Goal: Information Seeking & Learning: Learn about a topic

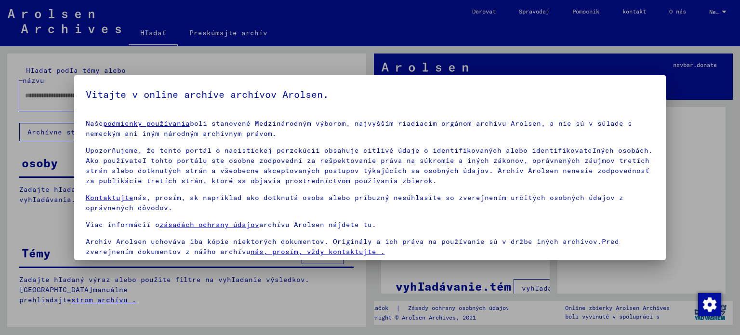
click at [709, 133] on div at bounding box center [370, 167] width 740 height 335
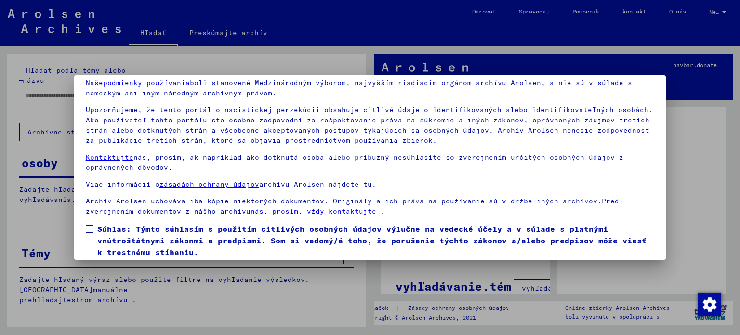
scroll to position [73, 0]
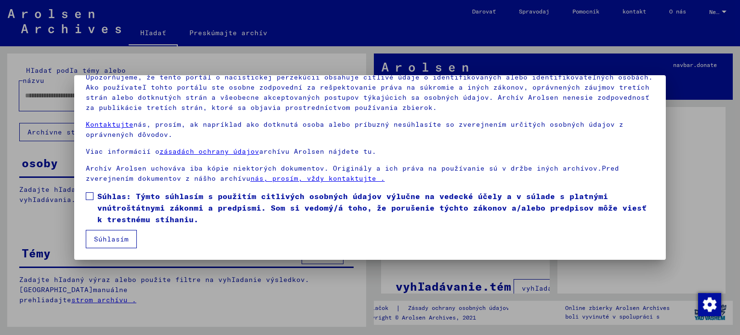
click at [89, 198] on span at bounding box center [90, 196] width 8 height 8
click at [110, 237] on font "Súhlasím" at bounding box center [111, 239] width 35 height 9
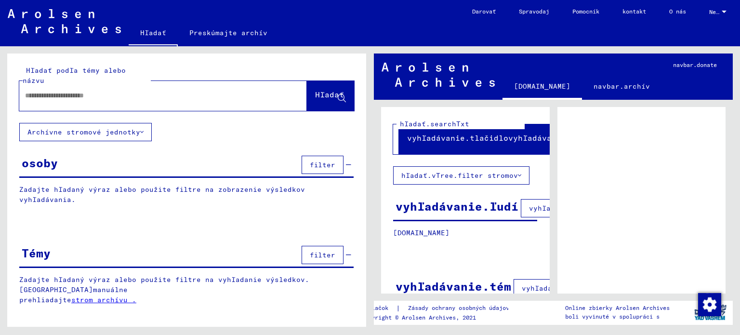
click at [206, 91] on input "text" at bounding box center [154, 96] width 259 height 10
type input "*"
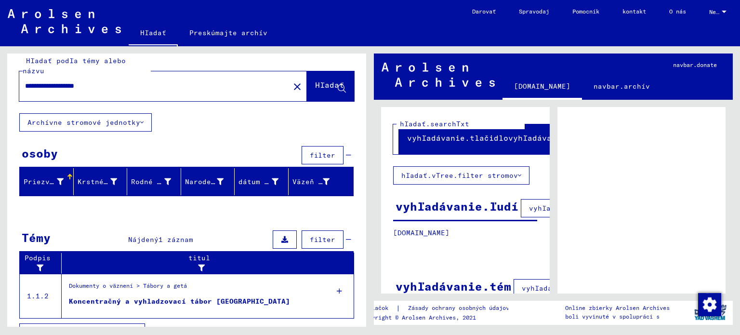
scroll to position [17, 0]
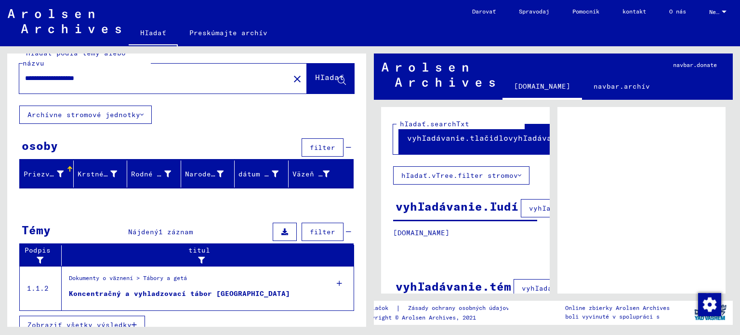
click at [84, 320] on font "Zobraziť všetky výsledky" at bounding box center [79, 324] width 104 height 9
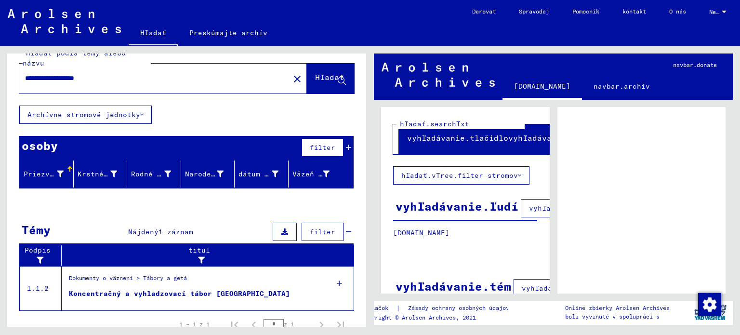
scroll to position [16, 0]
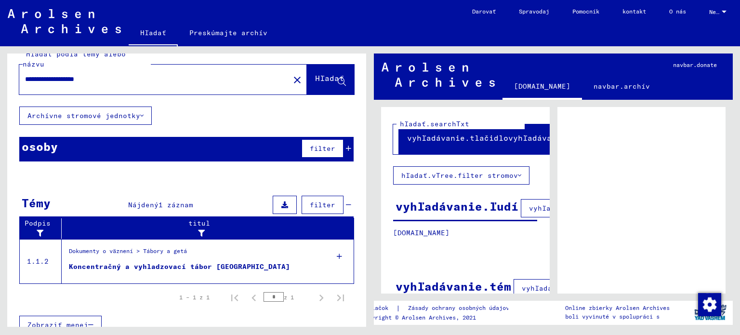
click at [335, 242] on div at bounding box center [339, 256] width 29 height 34
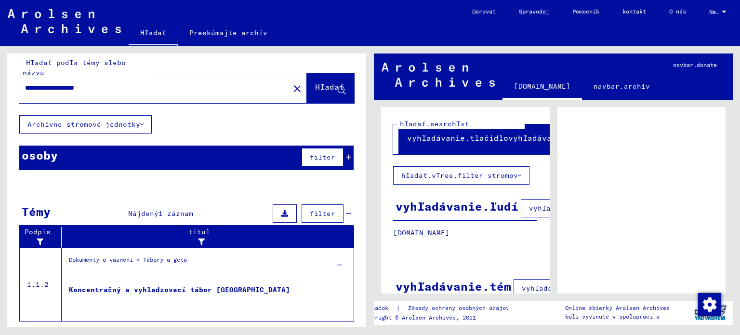
scroll to position [0, 0]
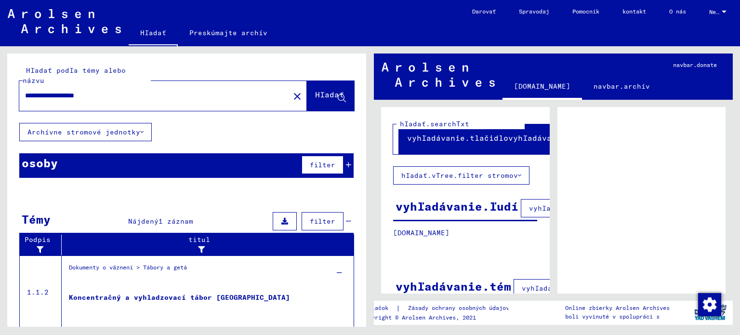
click at [319, 160] on font "filter" at bounding box center [323, 164] width 26 height 9
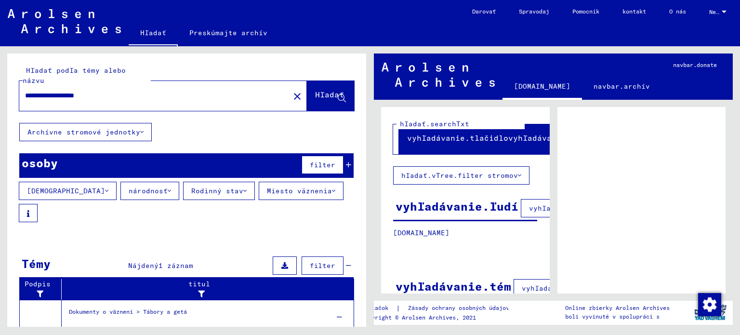
click at [129, 186] on font "národnosť" at bounding box center [148, 190] width 39 height 9
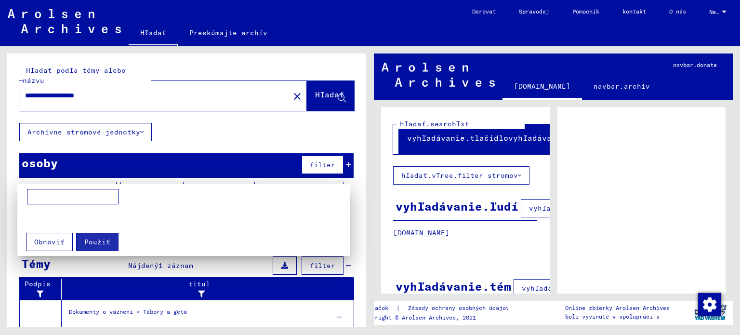
click at [307, 127] on div at bounding box center [370, 167] width 740 height 335
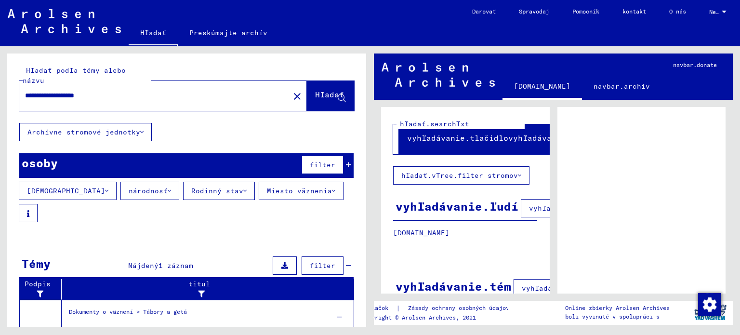
drag, startPoint x: 117, startPoint y: 81, endPoint x: 69, endPoint y: 89, distance: 48.4
click at [69, 91] on input "**********" at bounding box center [154, 96] width 259 height 10
type input "**********"
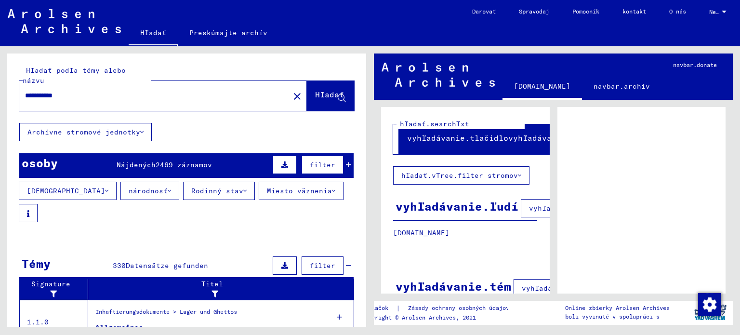
click at [99, 307] on div "Inhaftierungsdokumente > Lager und Ghettos" at bounding box center [166, 313] width 142 height 13
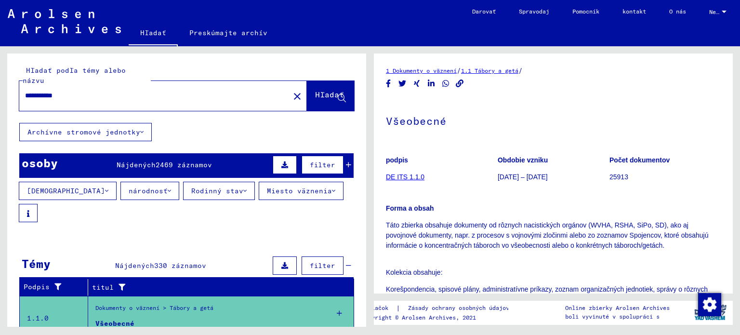
scroll to position [96, 0]
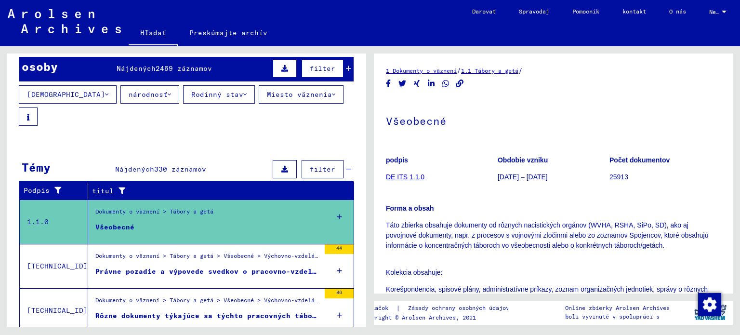
click at [331, 201] on mat-cell at bounding box center [321, 213] width 65 height 24
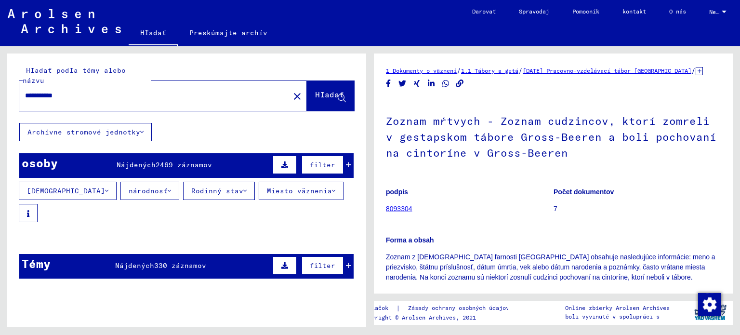
click at [101, 91] on input "**********" at bounding box center [154, 96] width 259 height 10
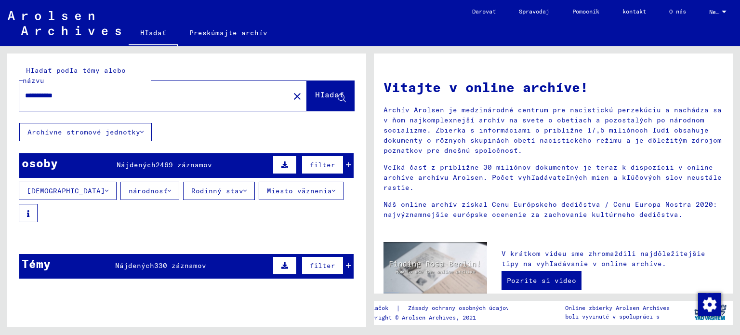
click at [315, 261] on font "filter" at bounding box center [323, 265] width 26 height 9
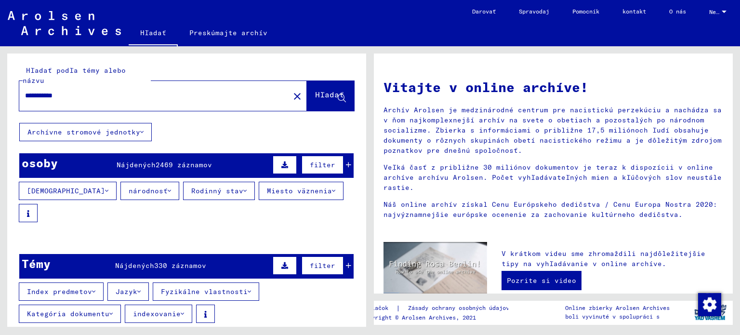
click at [133, 287] on font "Jazyk" at bounding box center [127, 291] width 22 height 9
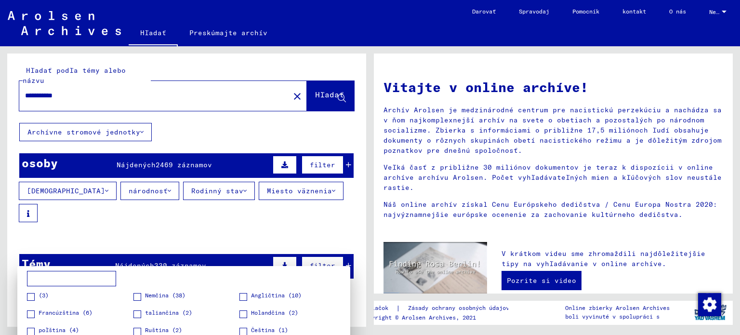
drag, startPoint x: 363, startPoint y: 99, endPoint x: 365, endPoint y: 113, distance: 13.6
click at [365, 113] on div at bounding box center [370, 167] width 740 height 335
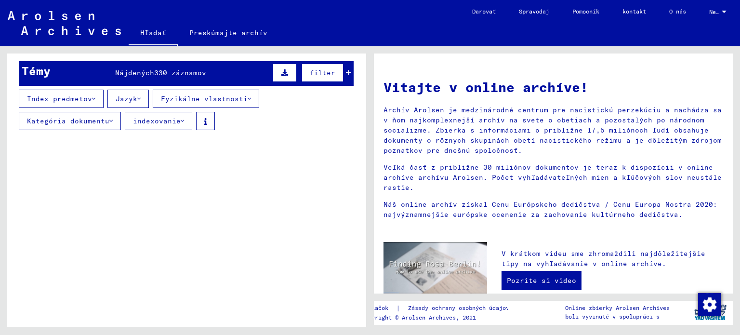
scroll to position [96, 0]
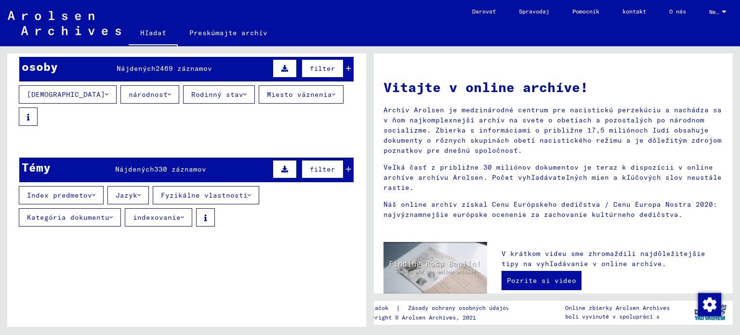
click at [129, 191] on font "Jazyk" at bounding box center [127, 195] width 22 height 9
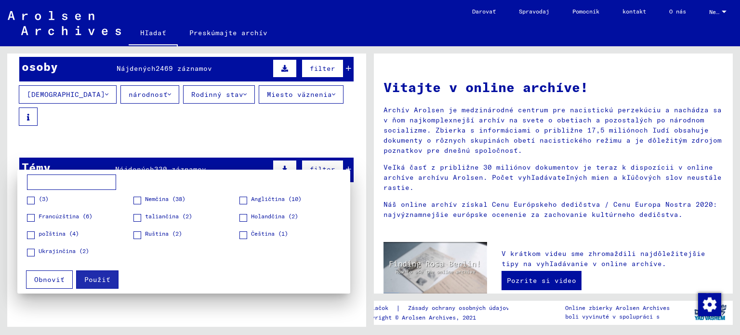
click at [213, 304] on div at bounding box center [370, 167] width 740 height 335
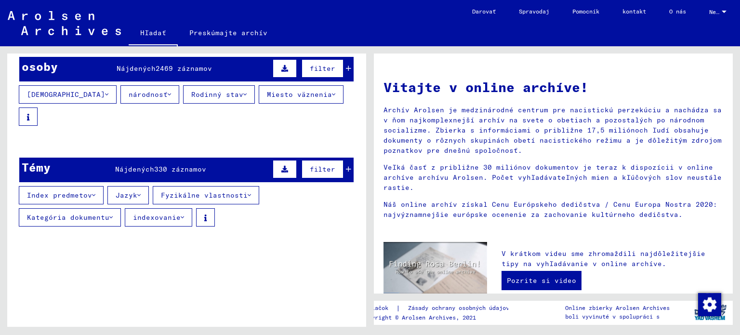
click at [101, 213] on font "Kategória dokumentu" at bounding box center [68, 217] width 82 height 9
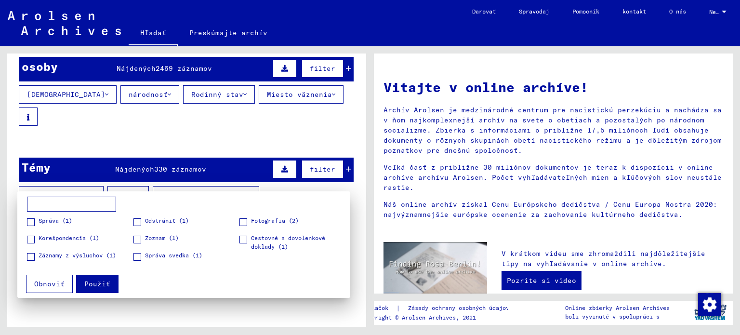
click at [168, 309] on div at bounding box center [370, 167] width 740 height 335
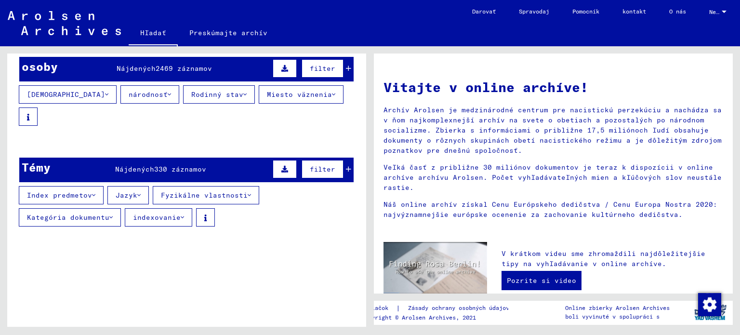
click at [93, 186] on button "Index predmetov" at bounding box center [61, 195] width 85 height 18
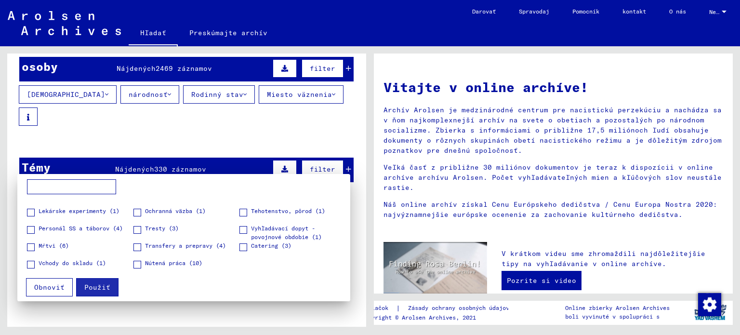
click at [135, 265] on span at bounding box center [137, 265] width 8 height 8
click at [87, 287] on font "Použiť" at bounding box center [97, 287] width 26 height 9
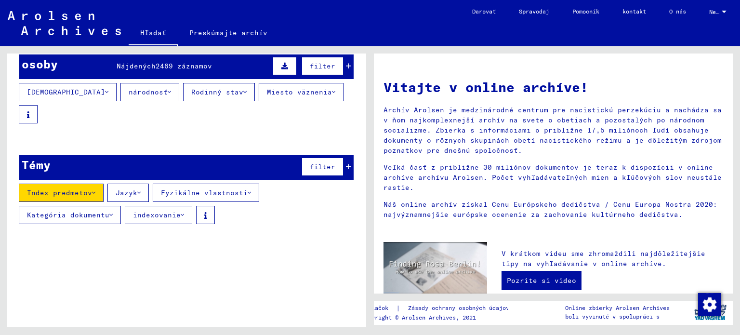
scroll to position [48, 0]
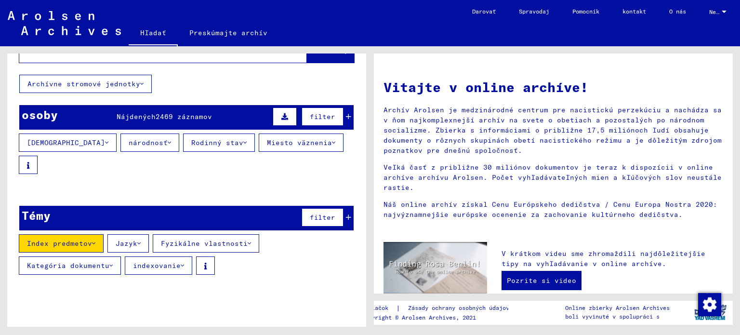
click at [317, 213] on font "filter" at bounding box center [323, 217] width 26 height 9
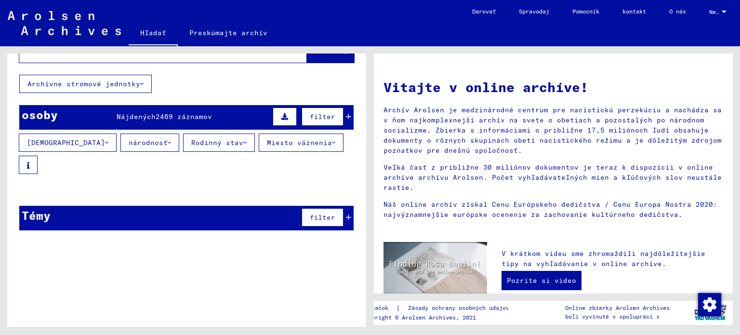
click at [317, 213] on font "filter" at bounding box center [323, 217] width 26 height 9
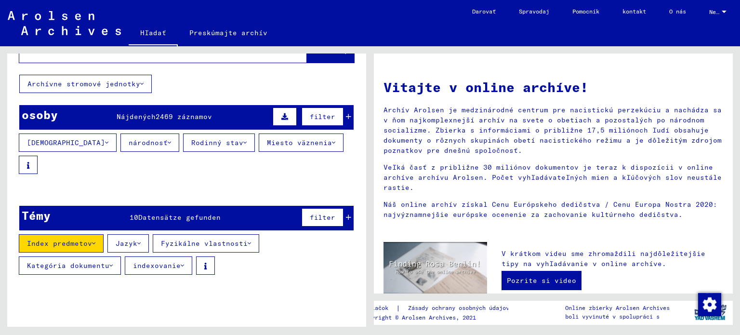
scroll to position [0, 0]
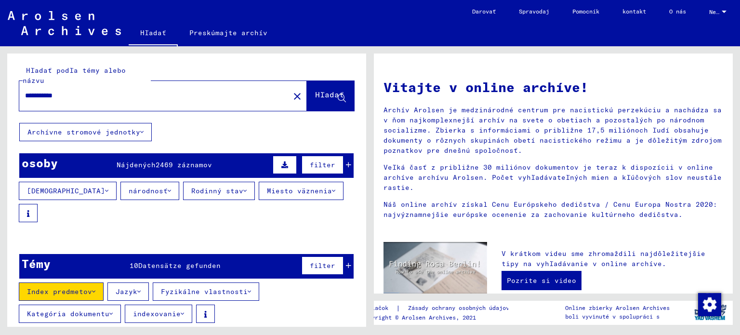
click at [320, 92] on span "Hľadať" at bounding box center [330, 97] width 31 height 10
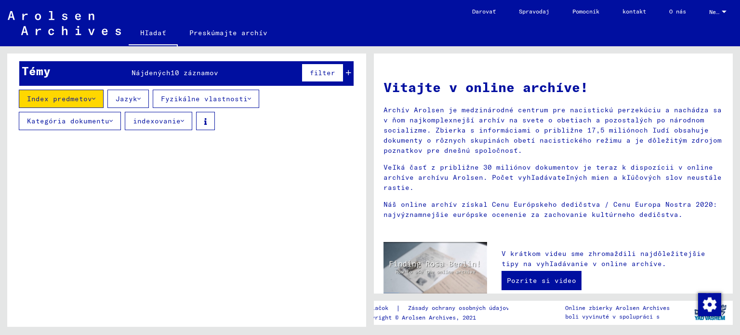
scroll to position [96, 0]
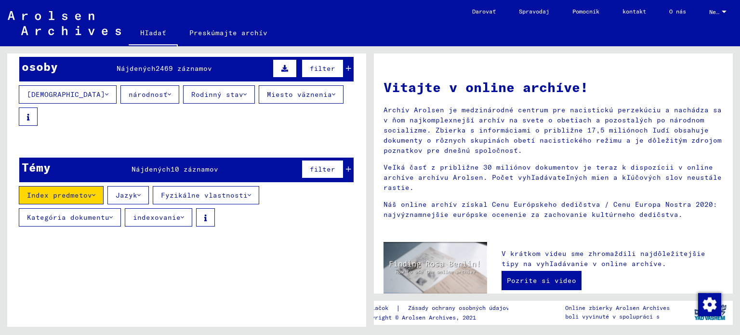
click at [235, 153] on mat-cell at bounding box center [262, 164] width 54 height 23
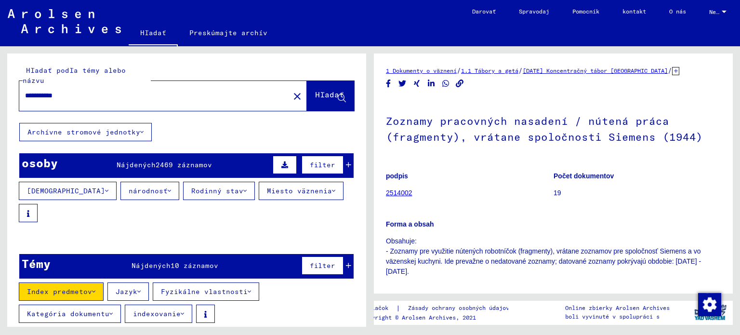
click at [94, 282] on button "Index predmetov" at bounding box center [61, 291] width 85 height 18
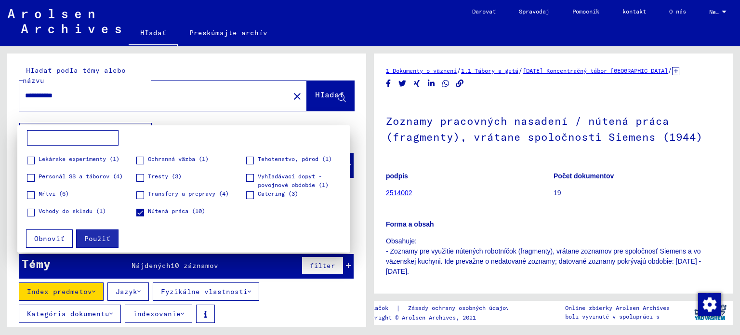
scroll to position [100, 0]
click at [88, 234] on font "Použiť" at bounding box center [97, 238] width 26 height 9
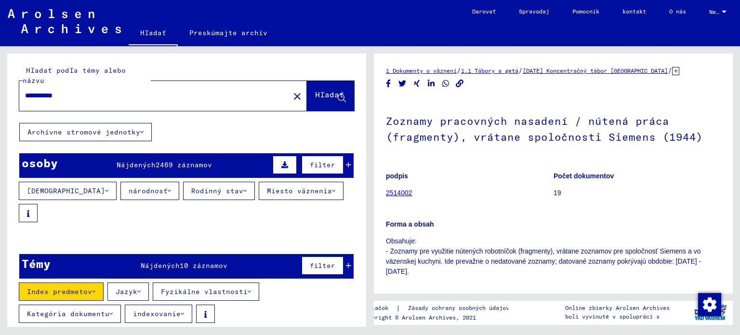
scroll to position [48, 0]
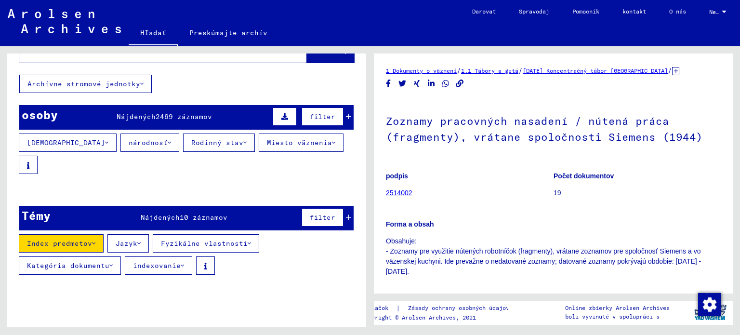
click at [126, 239] on font "Jazyk" at bounding box center [127, 243] width 22 height 9
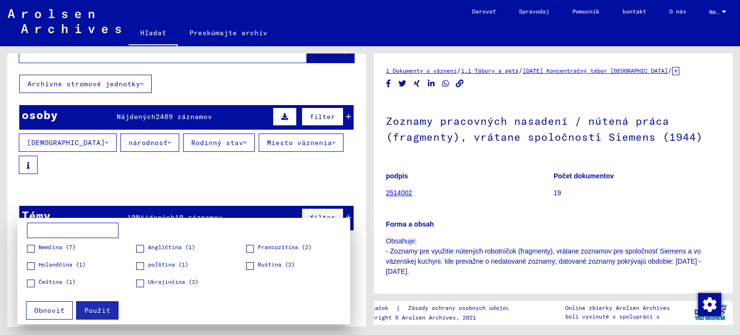
click at [357, 245] on div at bounding box center [370, 167] width 740 height 335
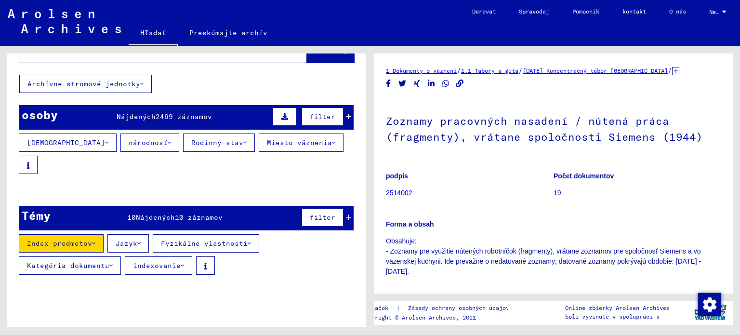
click at [318, 213] on font "filter" at bounding box center [323, 217] width 26 height 9
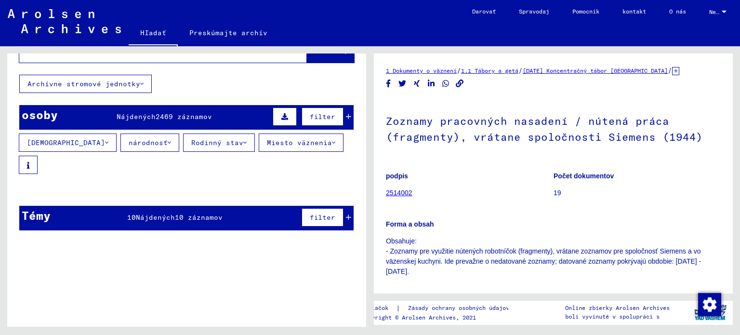
click at [320, 213] on font "filter" at bounding box center [323, 217] width 26 height 9
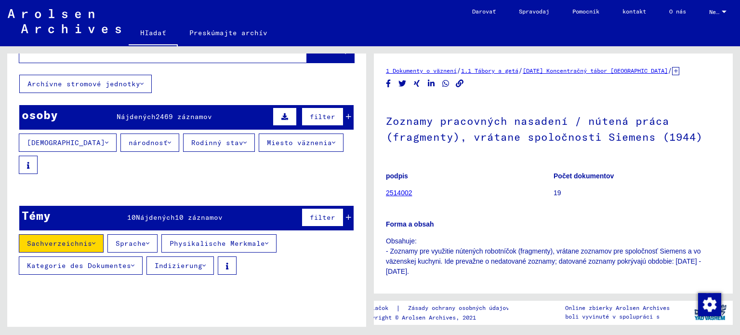
click at [342, 201] on mat-cell "40615" at bounding box center [321, 213] width 65 height 24
click at [328, 213] on font "filter" at bounding box center [323, 217] width 26 height 9
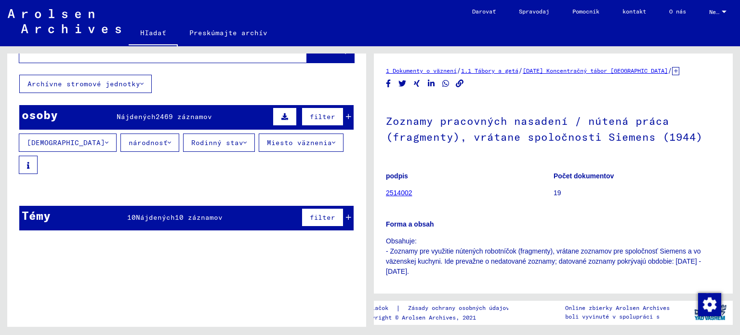
click at [328, 213] on font "filter" at bounding box center [323, 217] width 26 height 9
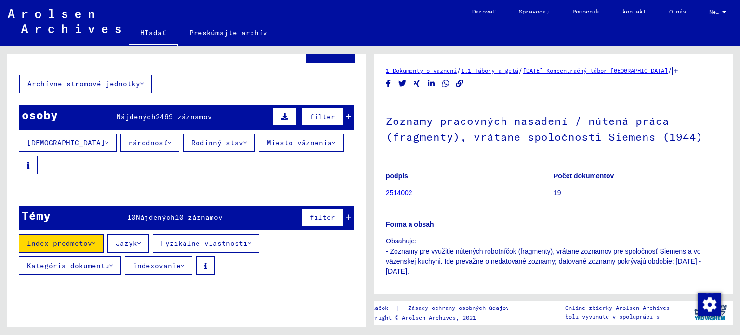
click at [167, 201] on mat-cell at bounding box center [154, 213] width 54 height 24
click at [40, 209] on font "ABLAMOWICZ" at bounding box center [45, 213] width 43 height 9
click at [73, 239] on font "Index predmetov" at bounding box center [59, 243] width 65 height 9
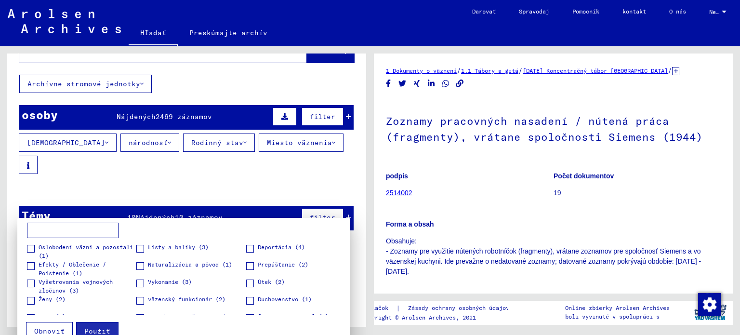
click at [44, 328] on font "Obnoviť" at bounding box center [49, 331] width 30 height 9
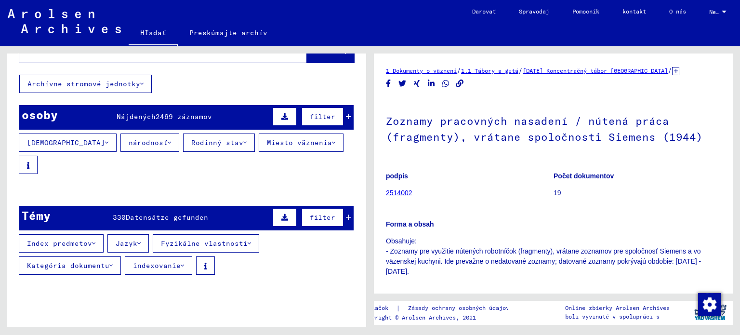
click at [318, 213] on font "filter" at bounding box center [323, 217] width 26 height 9
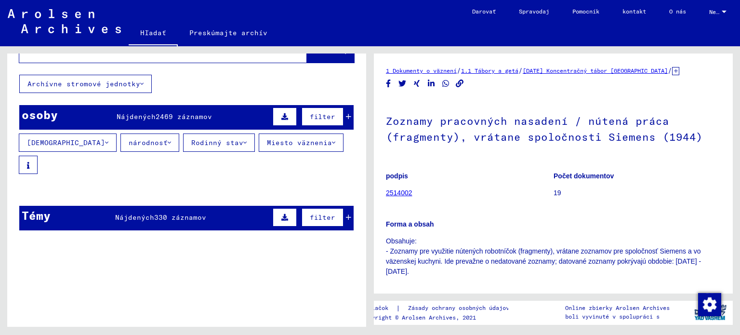
click at [318, 213] on font "filter" at bounding box center [323, 217] width 26 height 9
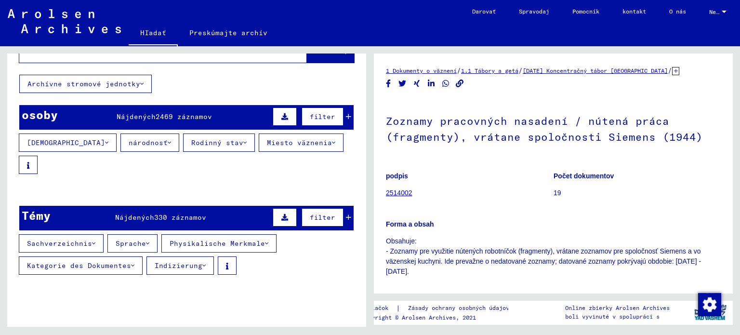
click at [343, 201] on mat-cell "40615" at bounding box center [321, 213] width 65 height 24
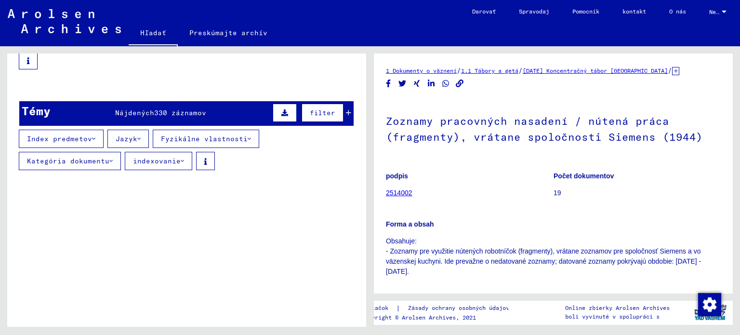
scroll to position [56, 0]
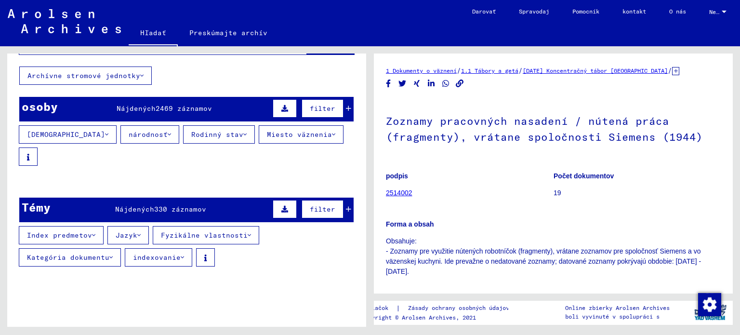
click at [313, 205] on font "filter" at bounding box center [323, 209] width 26 height 9
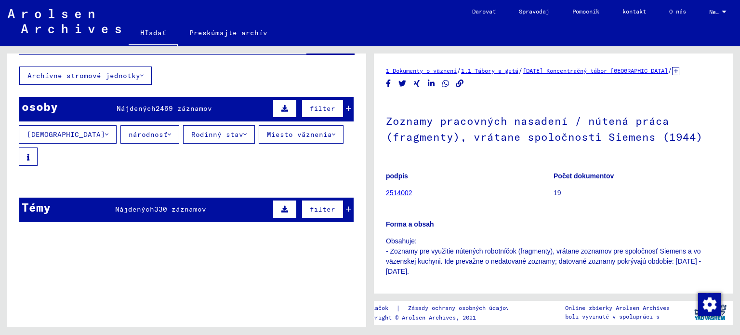
click at [315, 205] on font "filter" at bounding box center [323, 209] width 26 height 9
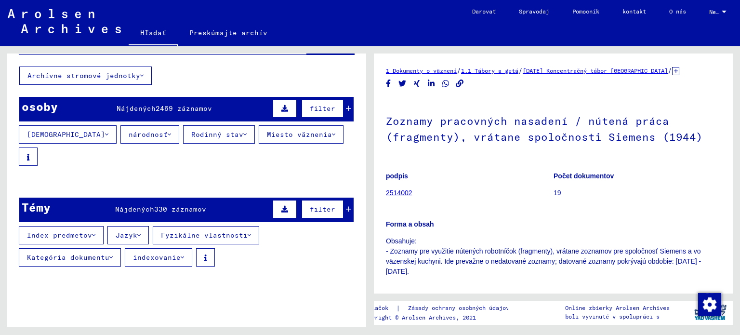
scroll to position [0, 0]
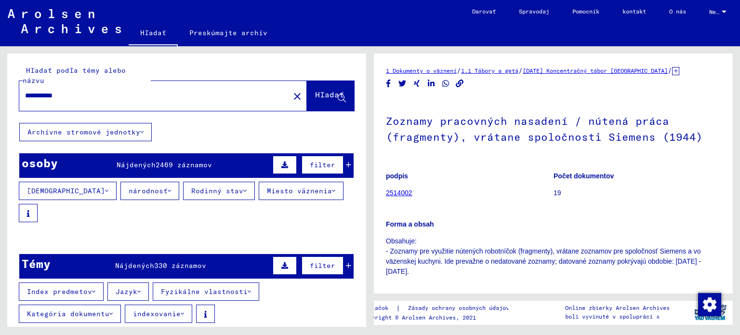
click at [132, 128] on font "Archívne stromové jednotky" at bounding box center [83, 132] width 113 height 9
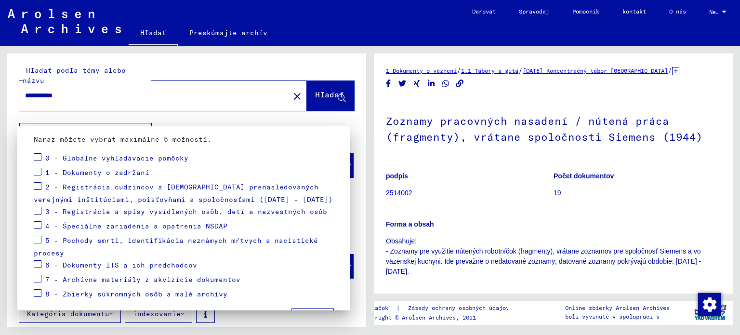
scroll to position [81, 0]
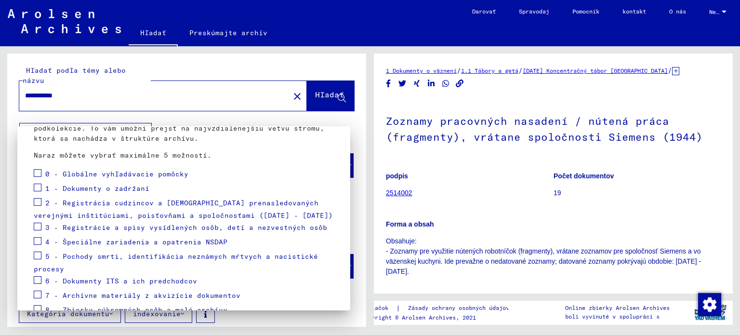
click at [207, 82] on div at bounding box center [370, 167] width 740 height 335
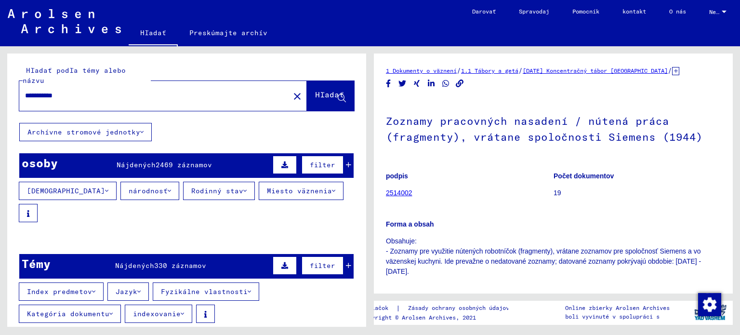
click at [213, 91] on input "**********" at bounding box center [154, 96] width 259 height 10
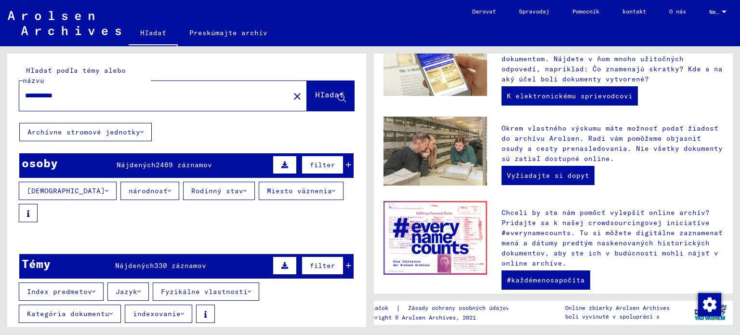
scroll to position [326, 0]
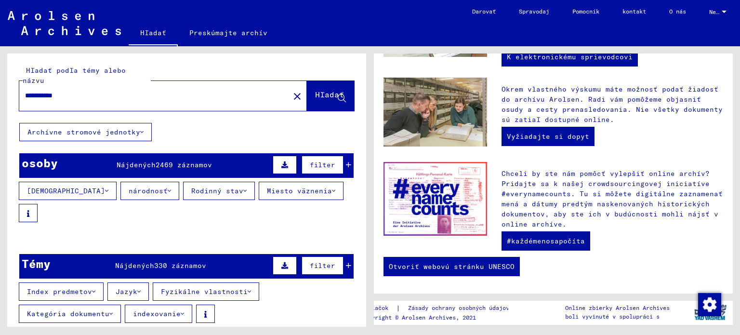
click at [120, 92] on div "**********" at bounding box center [148, 96] width 259 height 22
click at [99, 91] on input "**********" at bounding box center [151, 96] width 253 height 10
click at [315, 90] on font "Hľadať" at bounding box center [329, 95] width 29 height 10
click at [314, 261] on font "filter" at bounding box center [323, 265] width 26 height 9
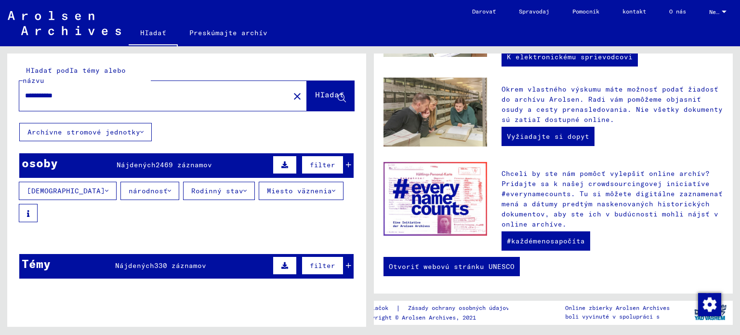
click at [314, 261] on font "filter" at bounding box center [323, 265] width 26 height 9
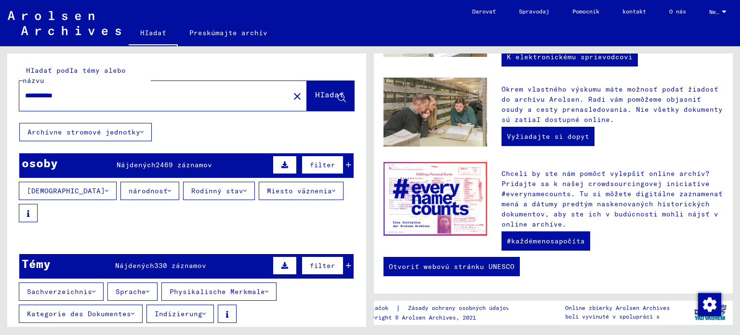
click at [281, 262] on icon at bounding box center [284, 265] width 7 height 7
